Goal: Check status: Check status

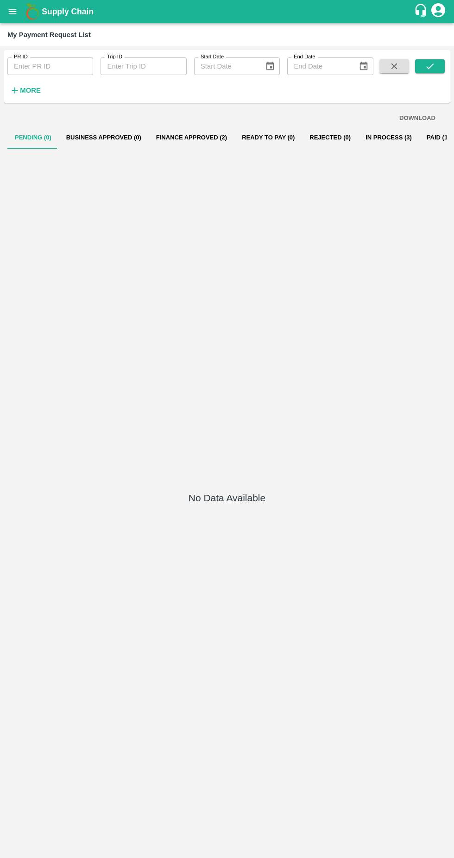
click at [173, 137] on button "Finance Approved (2)" at bounding box center [192, 137] width 86 height 22
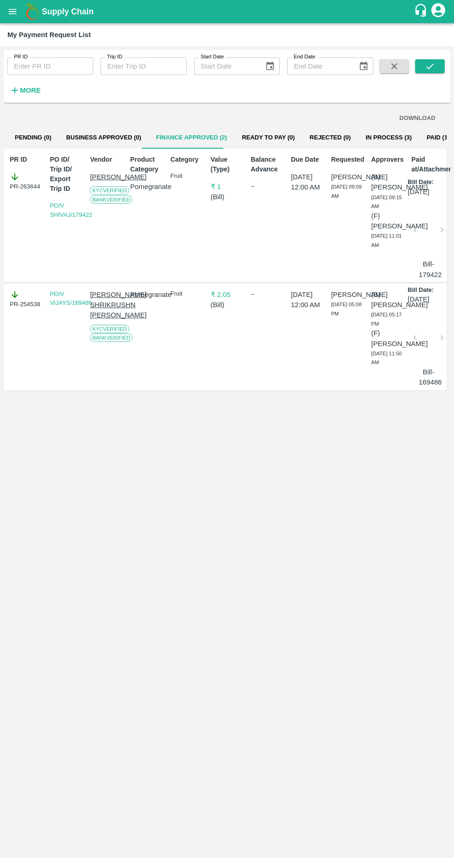
click at [364, 138] on button "In Process (3)" at bounding box center [388, 137] width 61 height 22
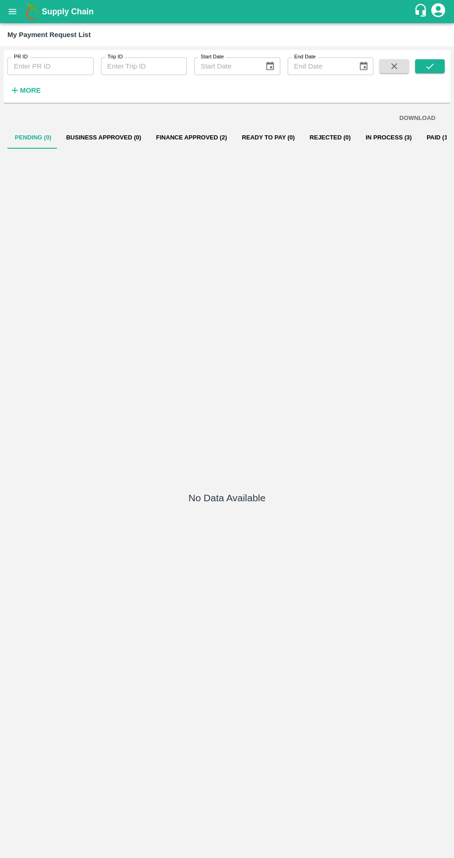
click at [371, 137] on button "In Process (3)" at bounding box center [388, 137] width 61 height 22
click at [358, 140] on button "In Process (3)" at bounding box center [388, 137] width 61 height 22
